Goal: Transaction & Acquisition: Purchase product/service

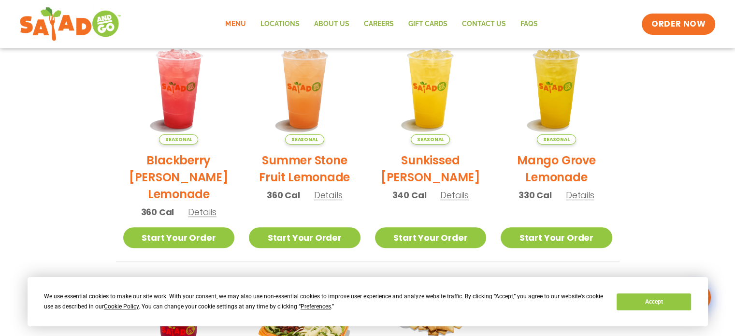
scroll to position [242, 0]
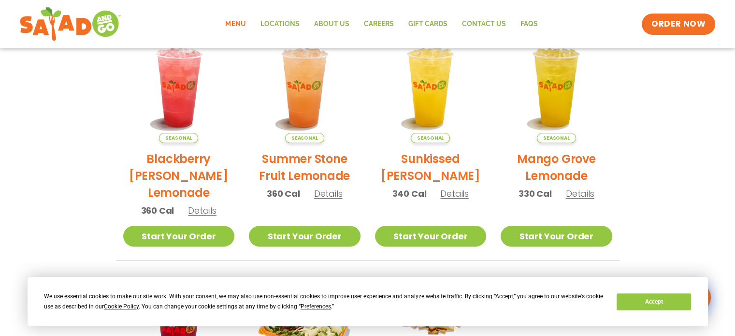
click at [206, 213] on span "Details" at bounding box center [202, 210] width 29 height 12
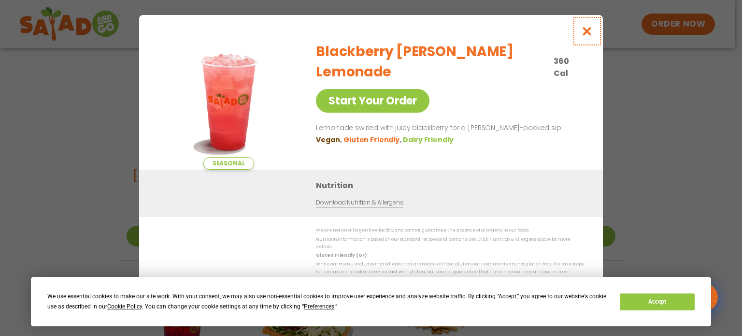
click at [591, 36] on icon "Close modal" at bounding box center [587, 31] width 12 height 10
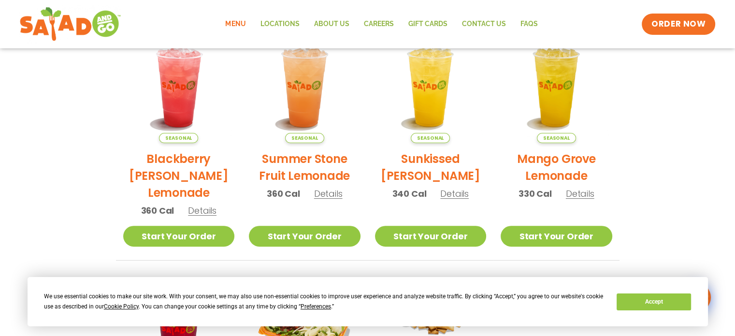
click at [327, 193] on span "Details" at bounding box center [328, 194] width 29 height 12
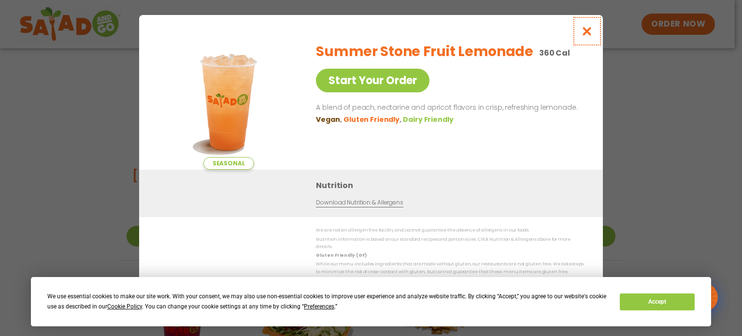
click at [590, 36] on icon "Close modal" at bounding box center [587, 31] width 12 height 10
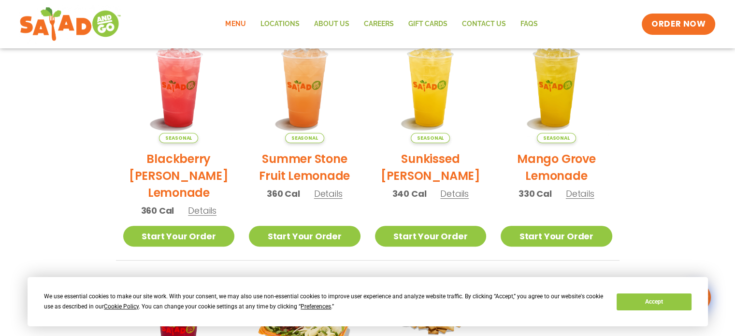
click at [464, 194] on span "Details" at bounding box center [454, 194] width 29 height 12
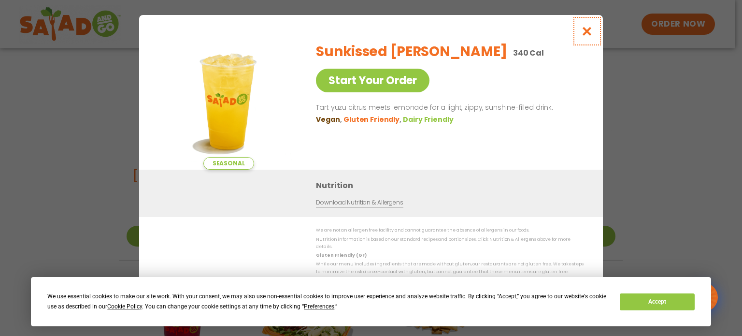
click at [588, 33] on icon "Close modal" at bounding box center [587, 31] width 12 height 10
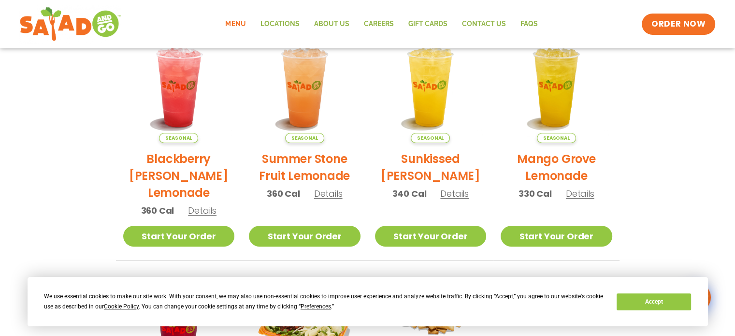
click at [573, 195] on span "Details" at bounding box center [580, 194] width 29 height 12
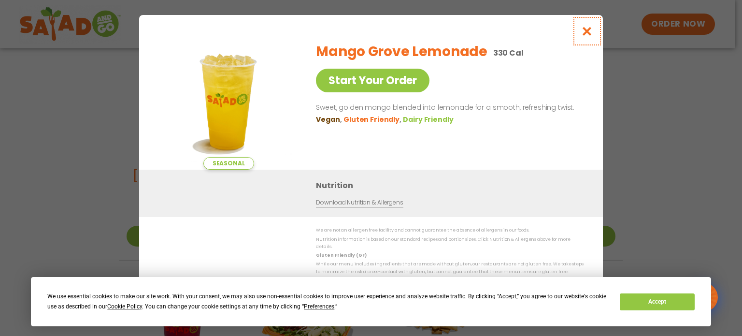
click at [589, 33] on icon "Close modal" at bounding box center [587, 31] width 12 height 10
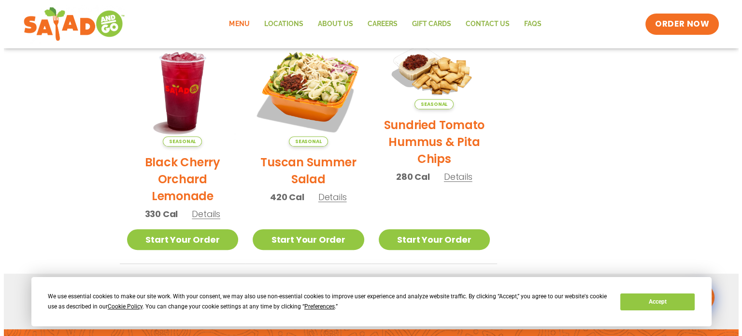
scroll to position [483, 0]
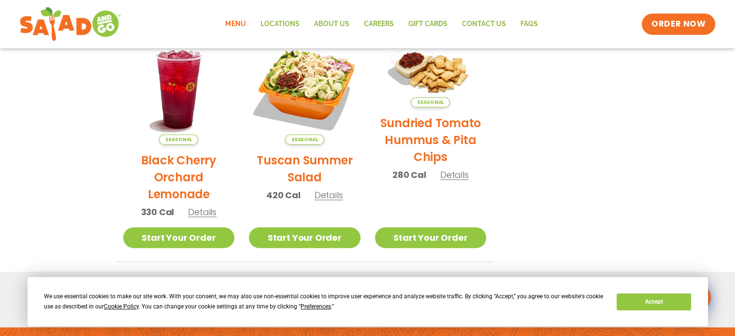
click at [197, 214] on span "Details" at bounding box center [202, 212] width 29 height 12
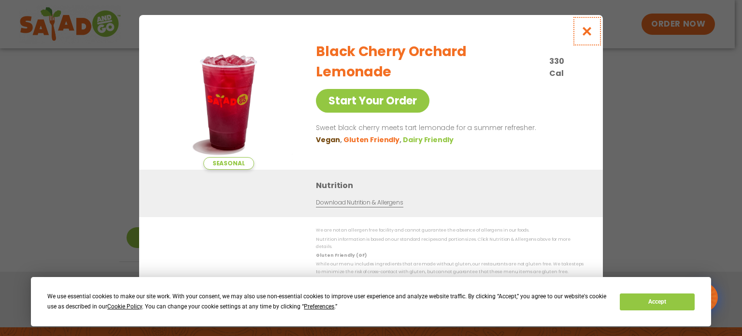
click at [583, 34] on icon "Close modal" at bounding box center [587, 31] width 12 height 10
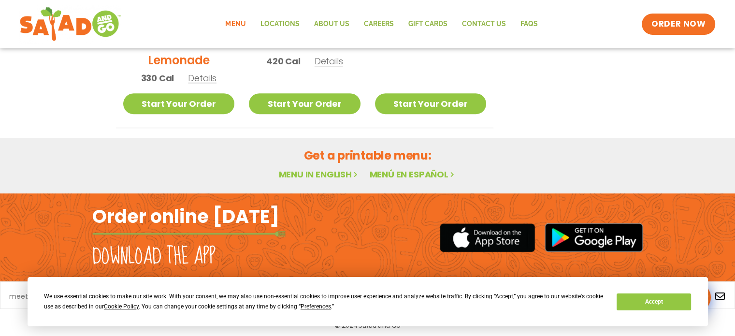
scroll to position [622, 0]
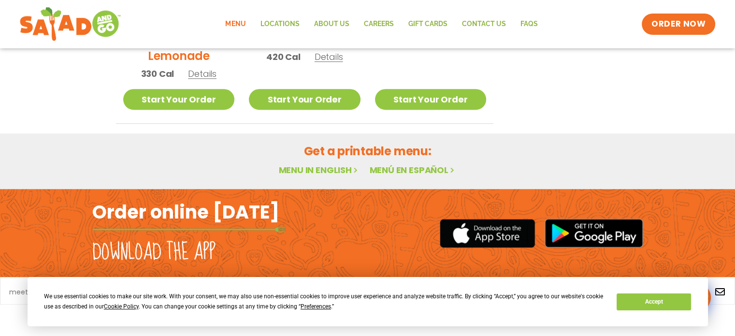
click at [320, 171] on link "Menu in English" at bounding box center [318, 170] width 81 height 12
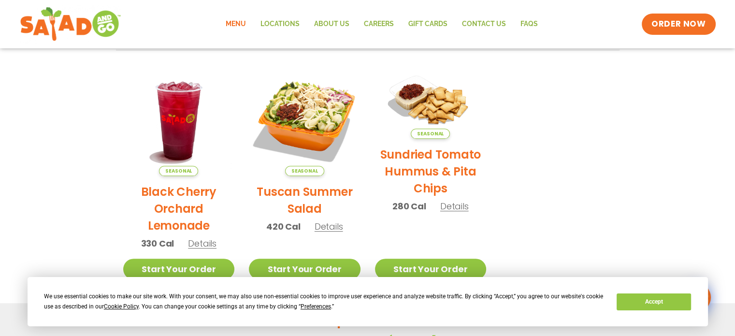
scroll to position [532, 0]
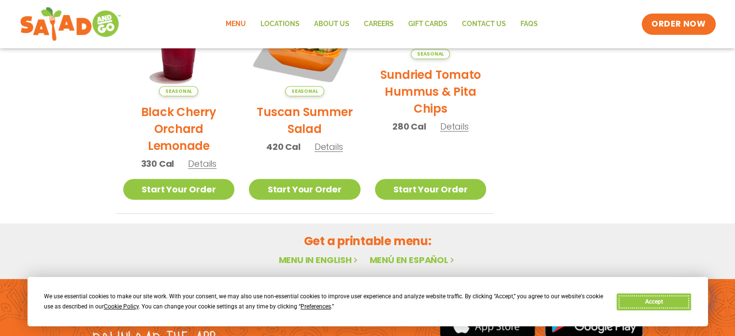
click at [668, 300] on button "Accept" at bounding box center [654, 301] width 74 height 17
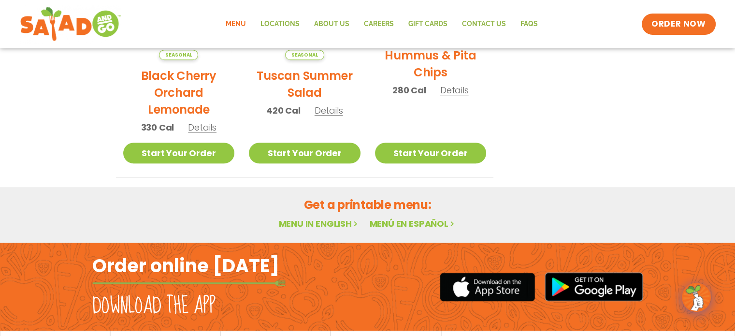
scroll to position [622, 0]
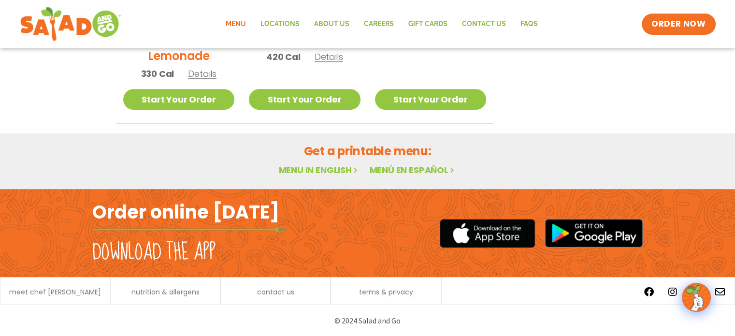
click at [332, 170] on link "Menu in English" at bounding box center [318, 170] width 81 height 12
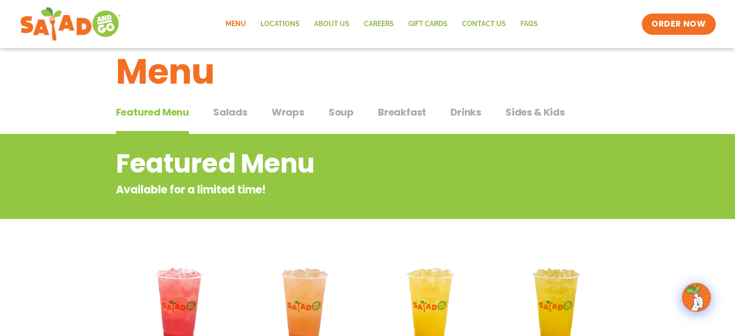
scroll to position [0, 0]
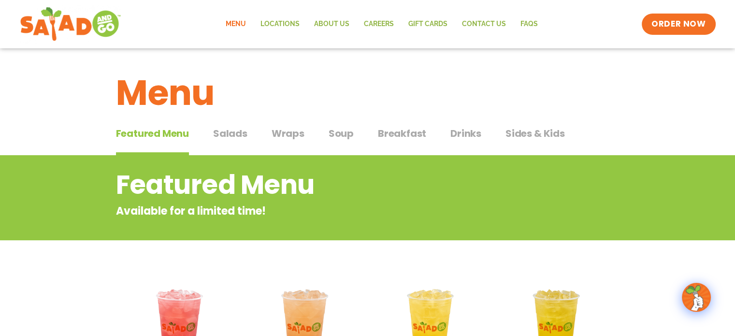
click at [234, 129] on span "Salads" at bounding box center [230, 133] width 34 height 14
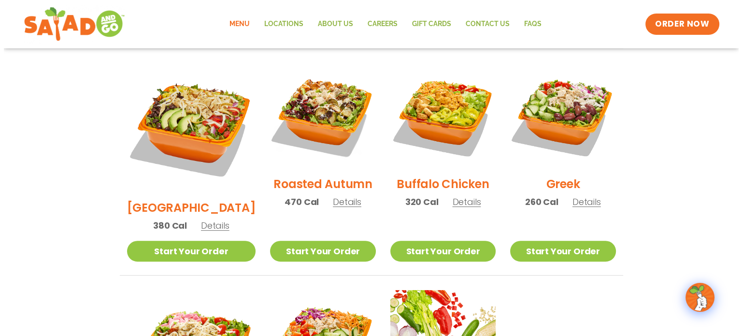
scroll to position [483, 0]
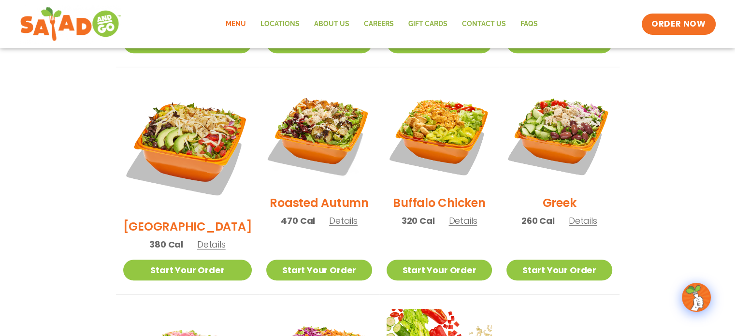
click at [329, 215] on span "Details" at bounding box center [343, 221] width 29 height 12
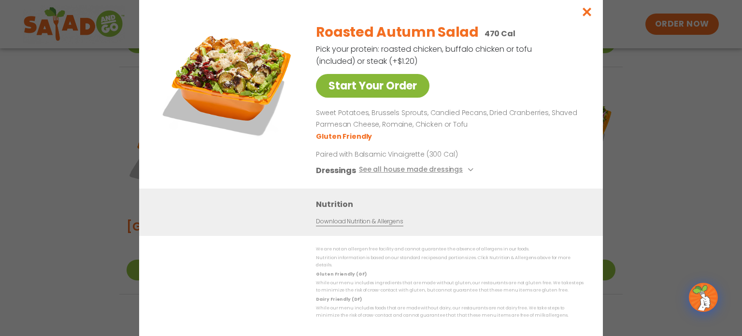
click at [389, 90] on link "Start Your Order" at bounding box center [373, 86] width 114 height 24
